Goal: Transaction & Acquisition: Purchase product/service

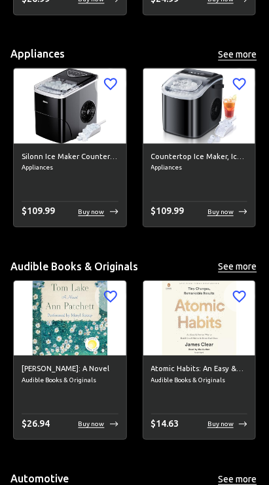
scroll to position [321, 0]
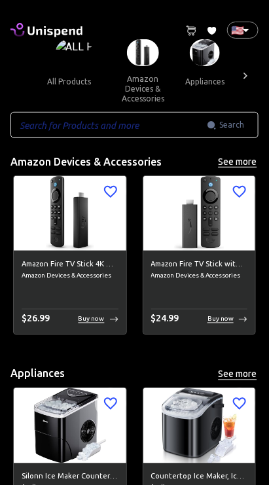
click at [244, 79] on icon at bounding box center [245, 75] width 13 height 13
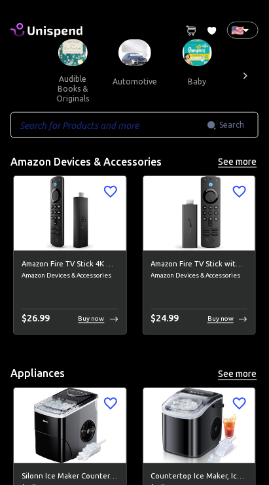
scroll to position [0, 196]
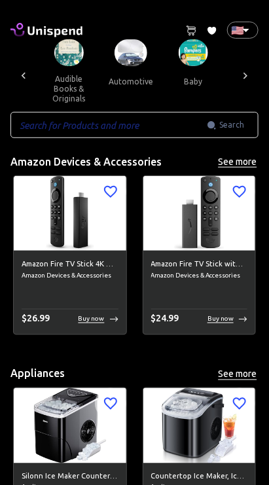
click at [248, 74] on icon at bounding box center [245, 75] width 13 height 13
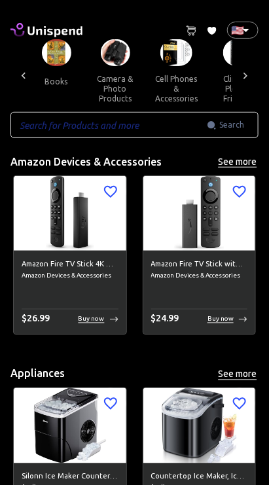
click at [245, 75] on icon at bounding box center [245, 75] width 13 height 13
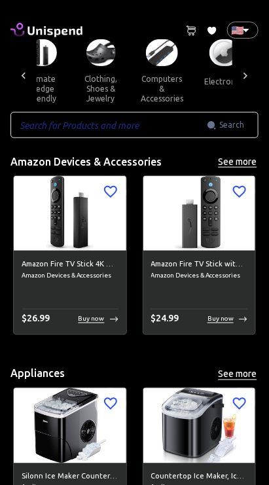
click at [249, 76] on icon at bounding box center [245, 75] width 13 height 13
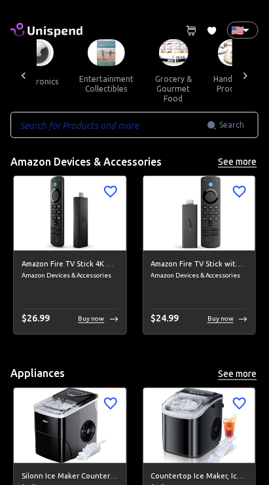
scroll to position [0, 782]
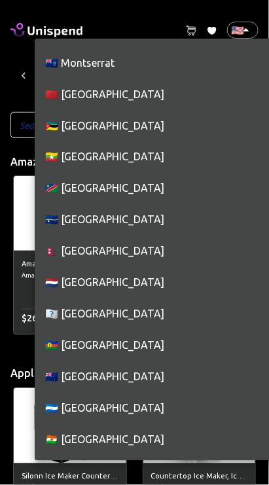
scroll to position [4612, 0]
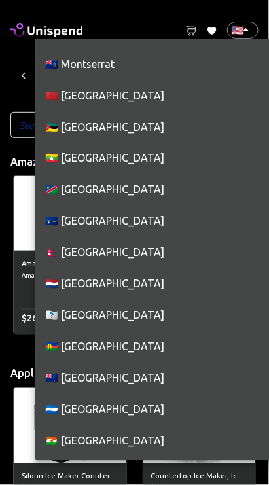
click at [99, 287] on li "🇳🇱 [GEOGRAPHIC_DATA]" at bounding box center [159, 283] width 248 height 31
type input "NL"
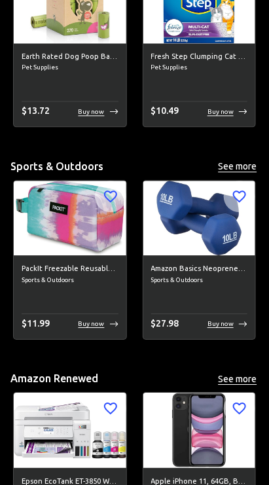
scroll to position [4758, 0]
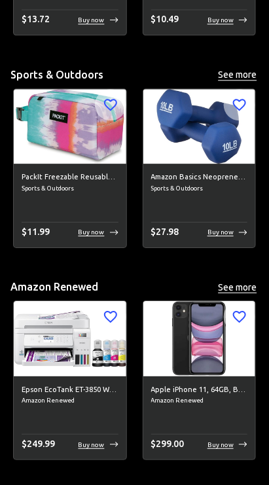
click at [219, 442] on p "Buy now" at bounding box center [220, 445] width 26 height 10
